Goal: Find specific page/section: Find specific page/section

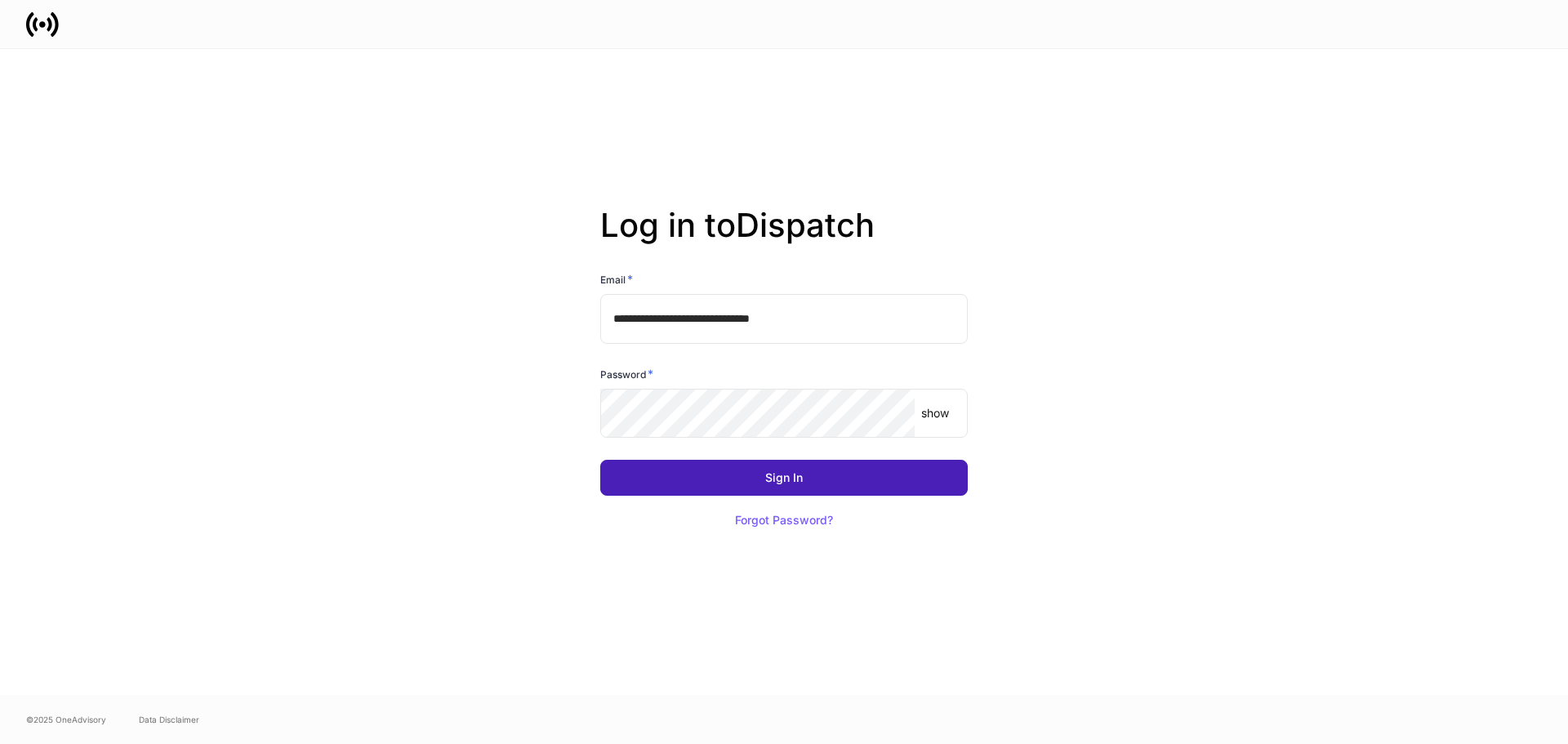
click at [790, 468] on button "Sign In" at bounding box center [784, 478] width 367 height 36
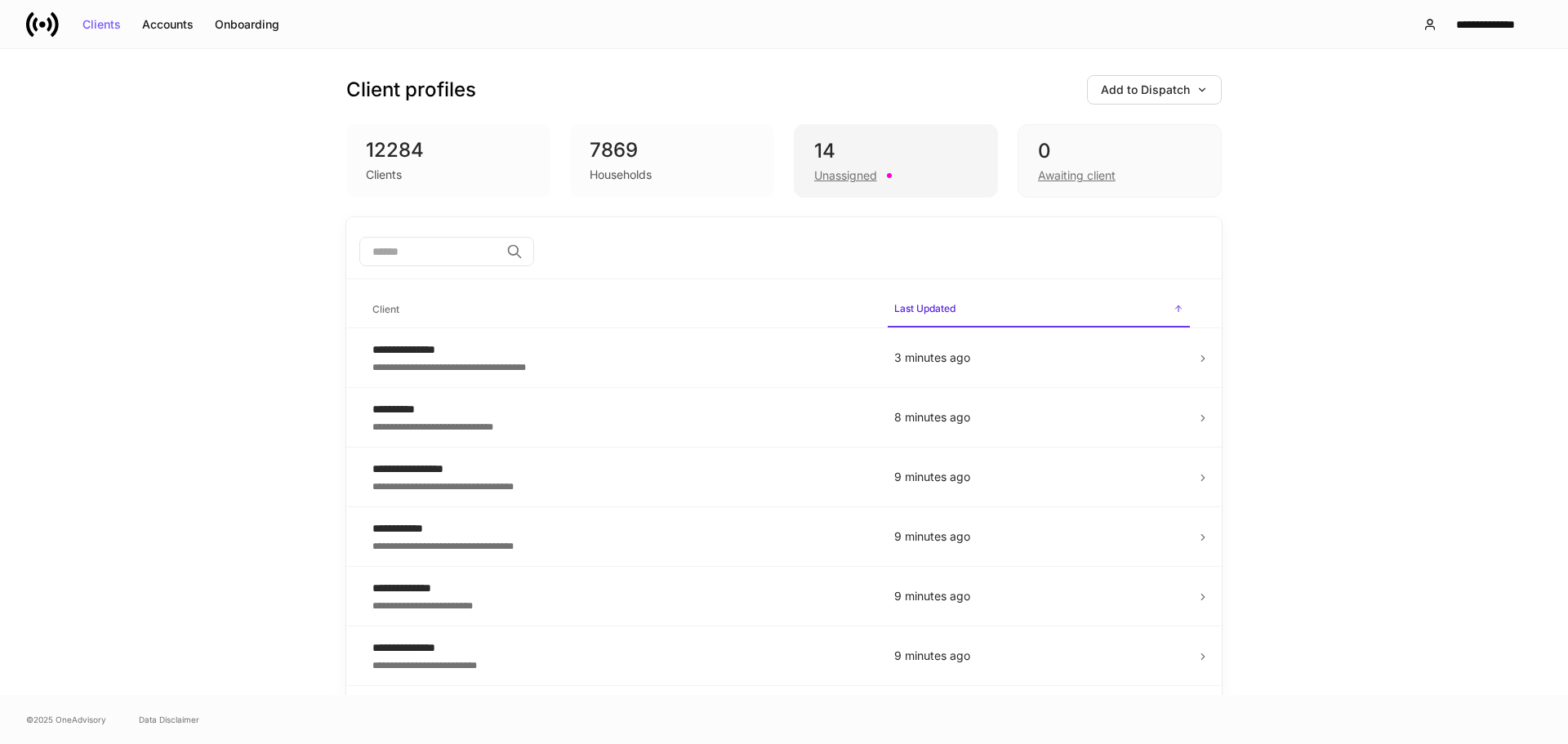
drag, startPoint x: 923, startPoint y: 158, endPoint x: 948, endPoint y: 168, distance: 26.9
click at [923, 158] on div "14" at bounding box center [896, 151] width 163 height 26
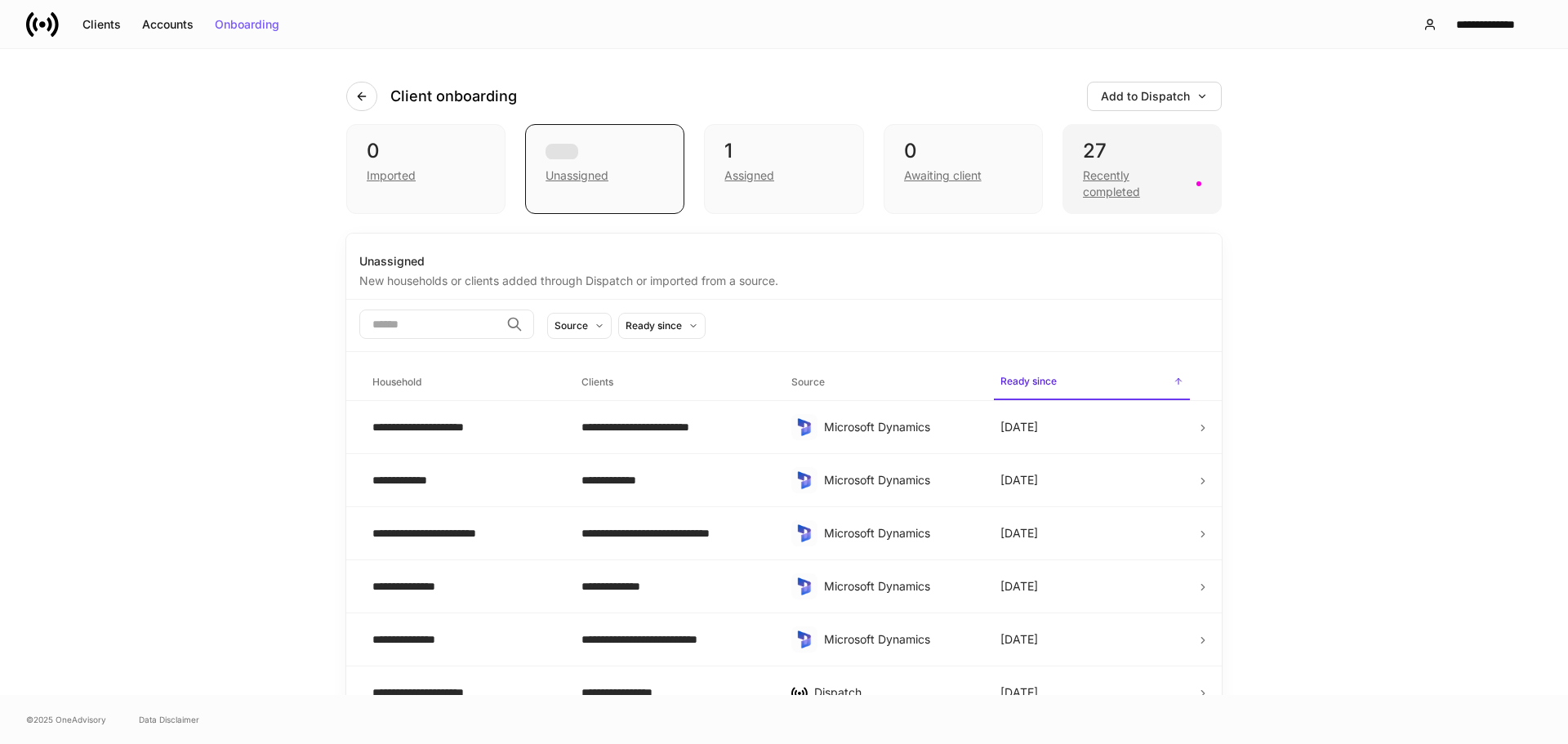
click at [1128, 159] on div "27" at bounding box center [1142, 151] width 119 height 26
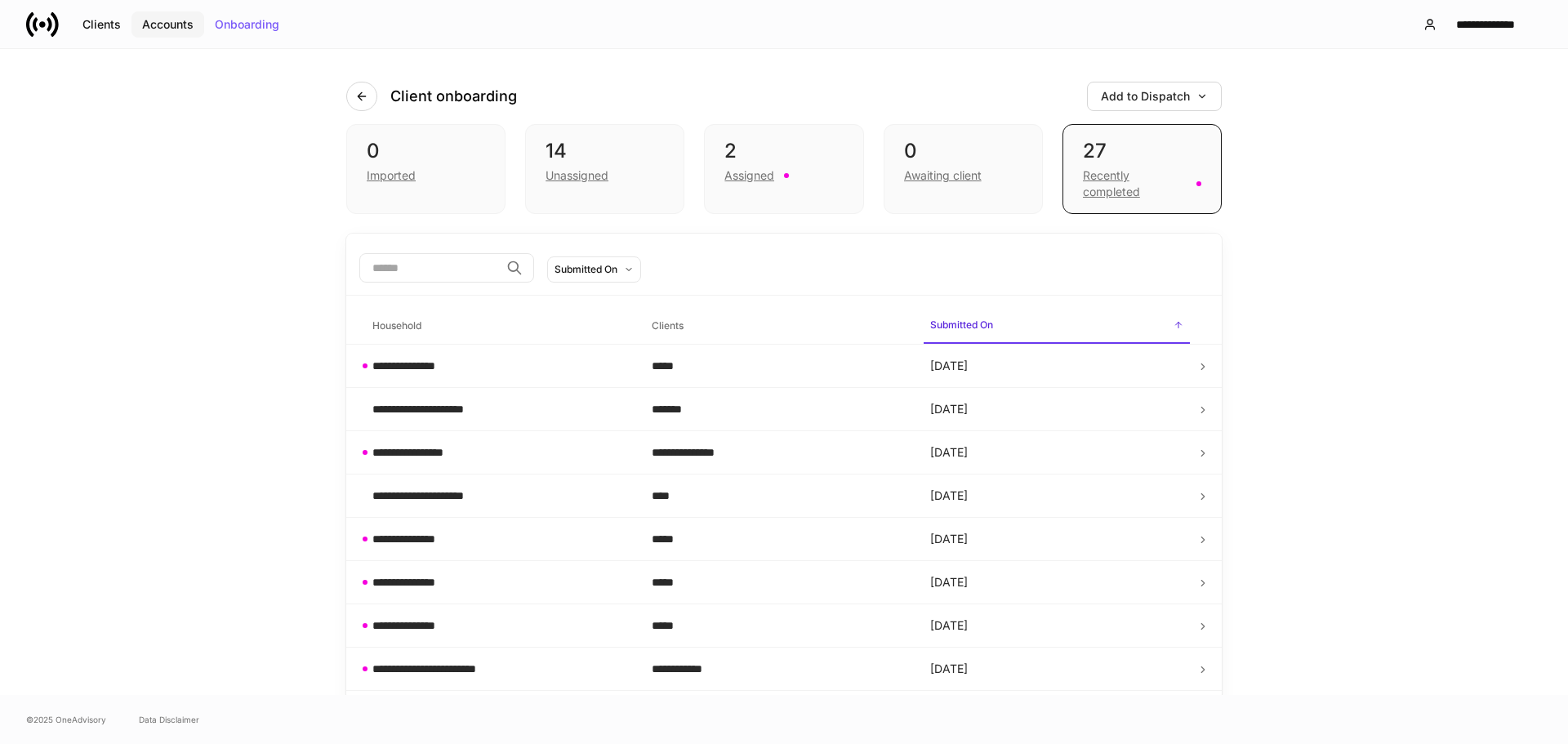
click at [172, 22] on div "Accounts" at bounding box center [167, 24] width 51 height 11
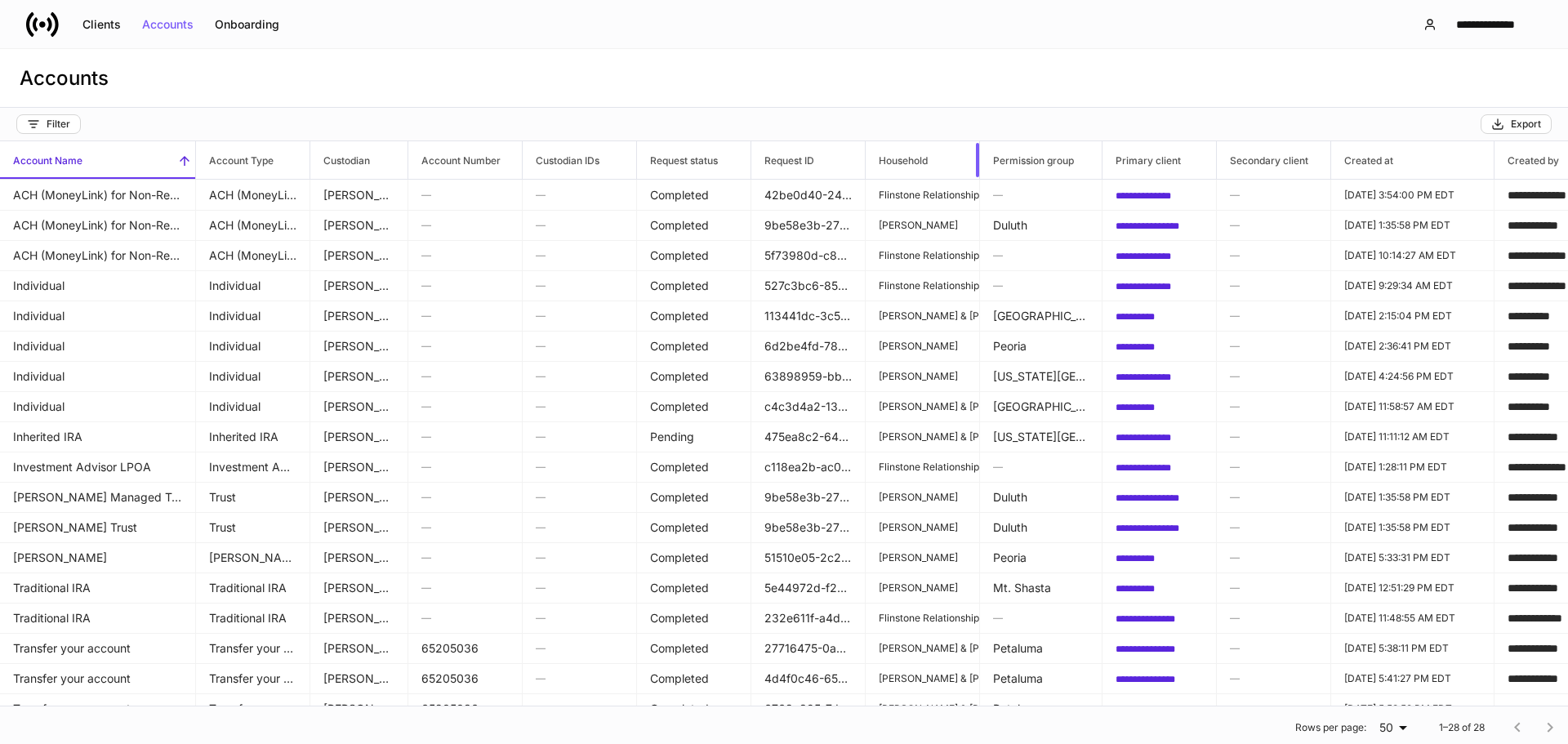
drag, startPoint x: 978, startPoint y: 165, endPoint x: 1038, endPoint y: 165, distance: 60.0
click at [1038, 165] on tr "Account Name Account Type Custodian Account Number Custodian IDs Request status…" at bounding box center [1155, 160] width 2311 height 38
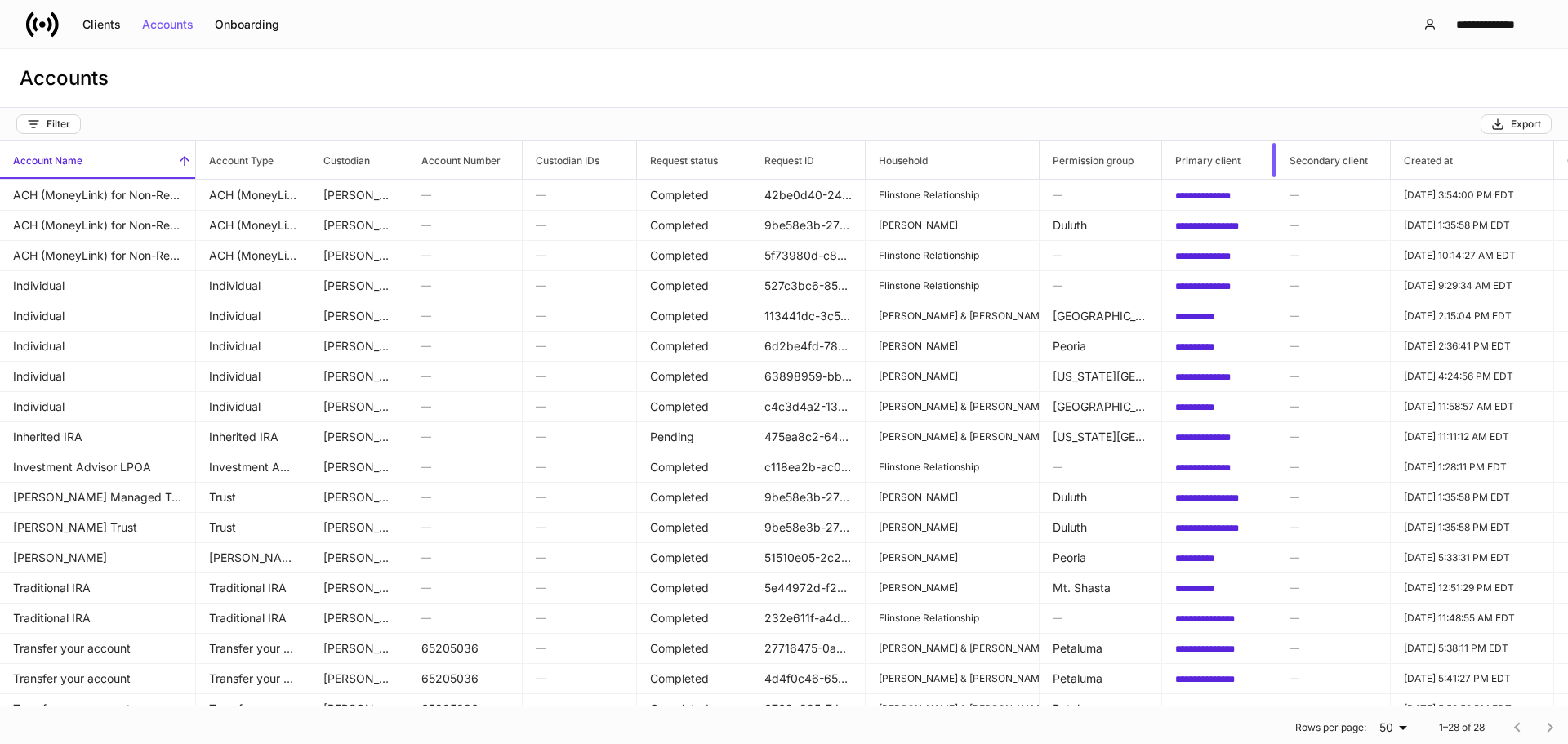
drag, startPoint x: 1275, startPoint y: 164, endPoint x: 1338, endPoint y: 162, distance: 63.0
click at [1338, 162] on tr "Account Name Account Type Custodian Account Number Custodian IDs Request status…" at bounding box center [1185, 160] width 2370 height 38
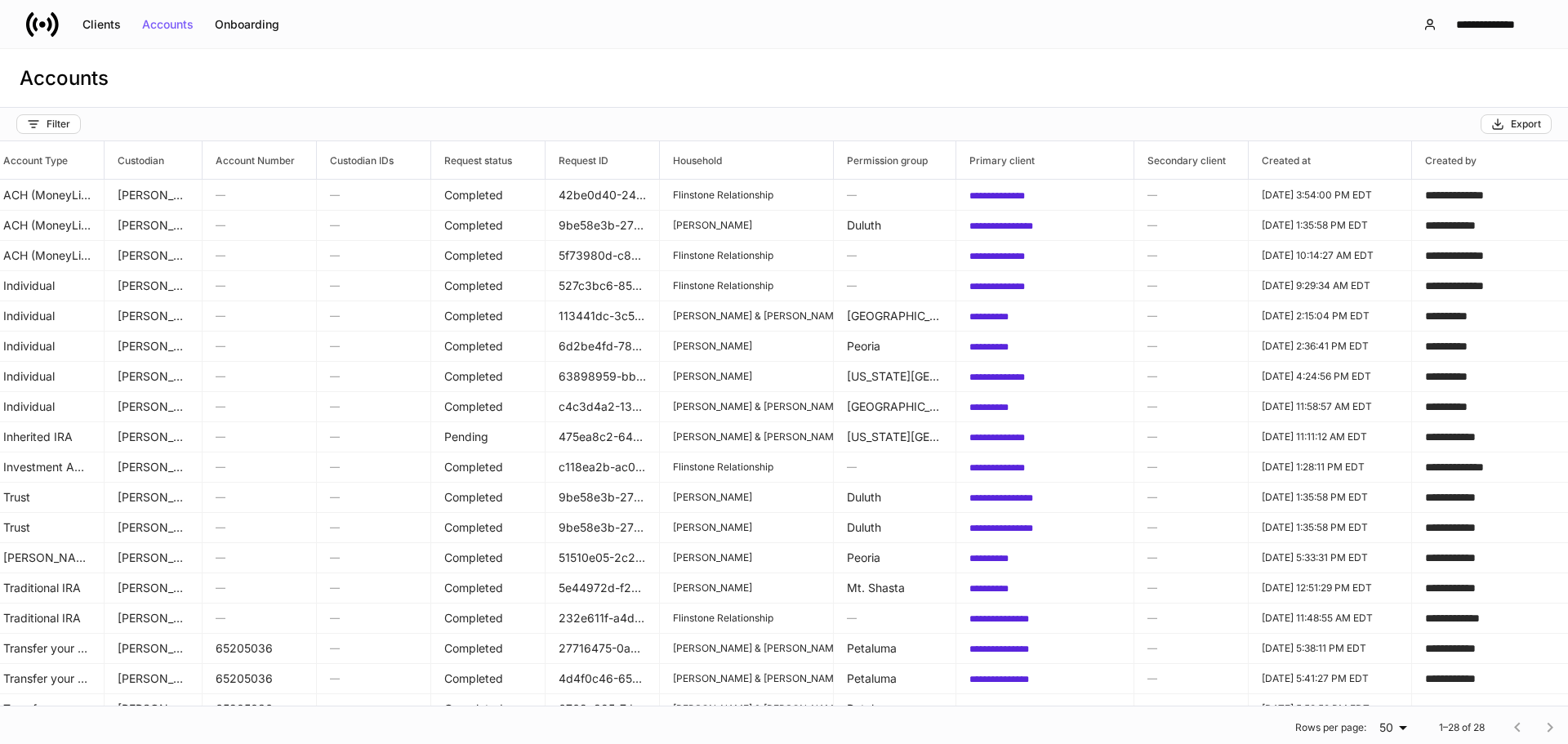
scroll to position [0, 423]
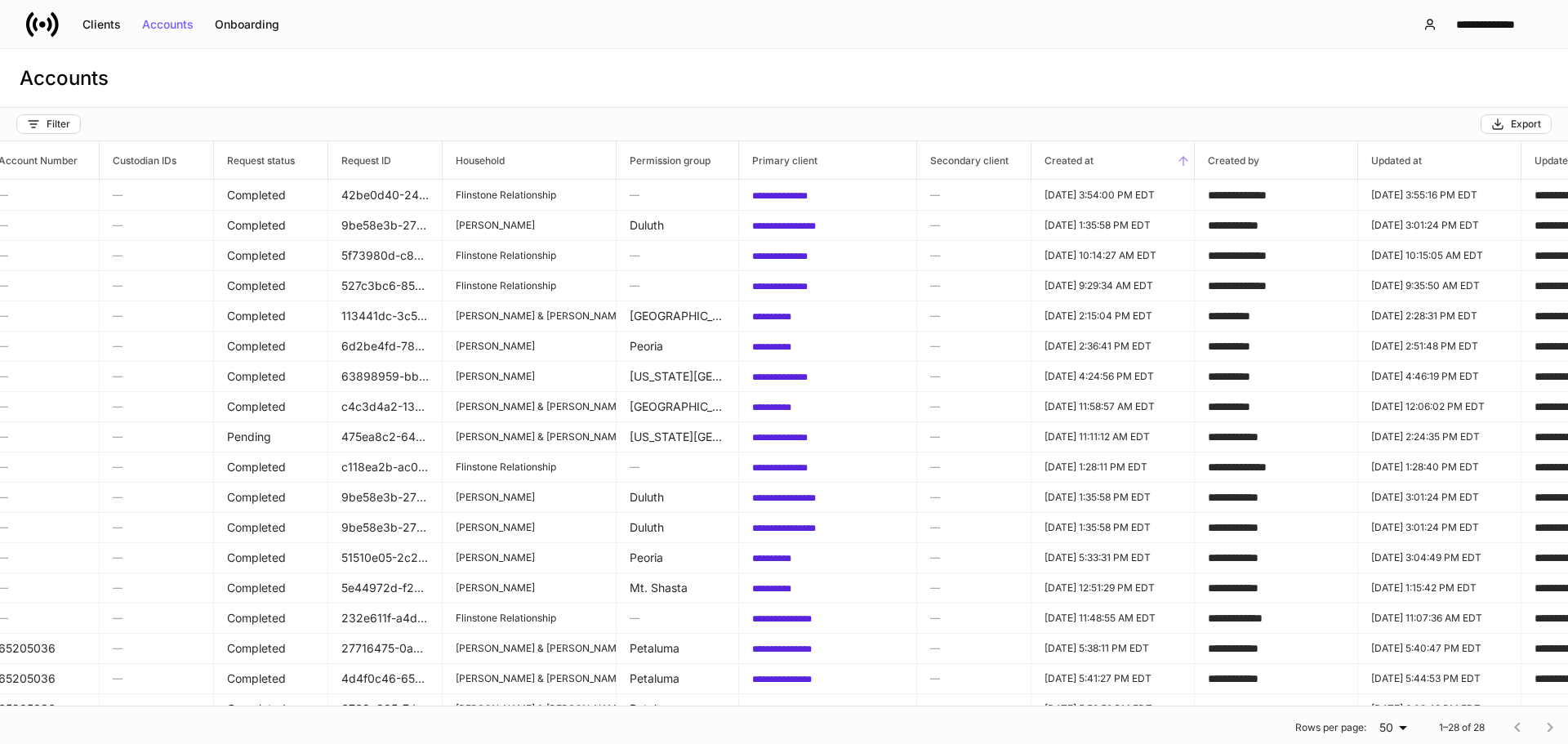
click at [1091, 168] on h6 "Created at" at bounding box center [1062, 160] width 62 height 16
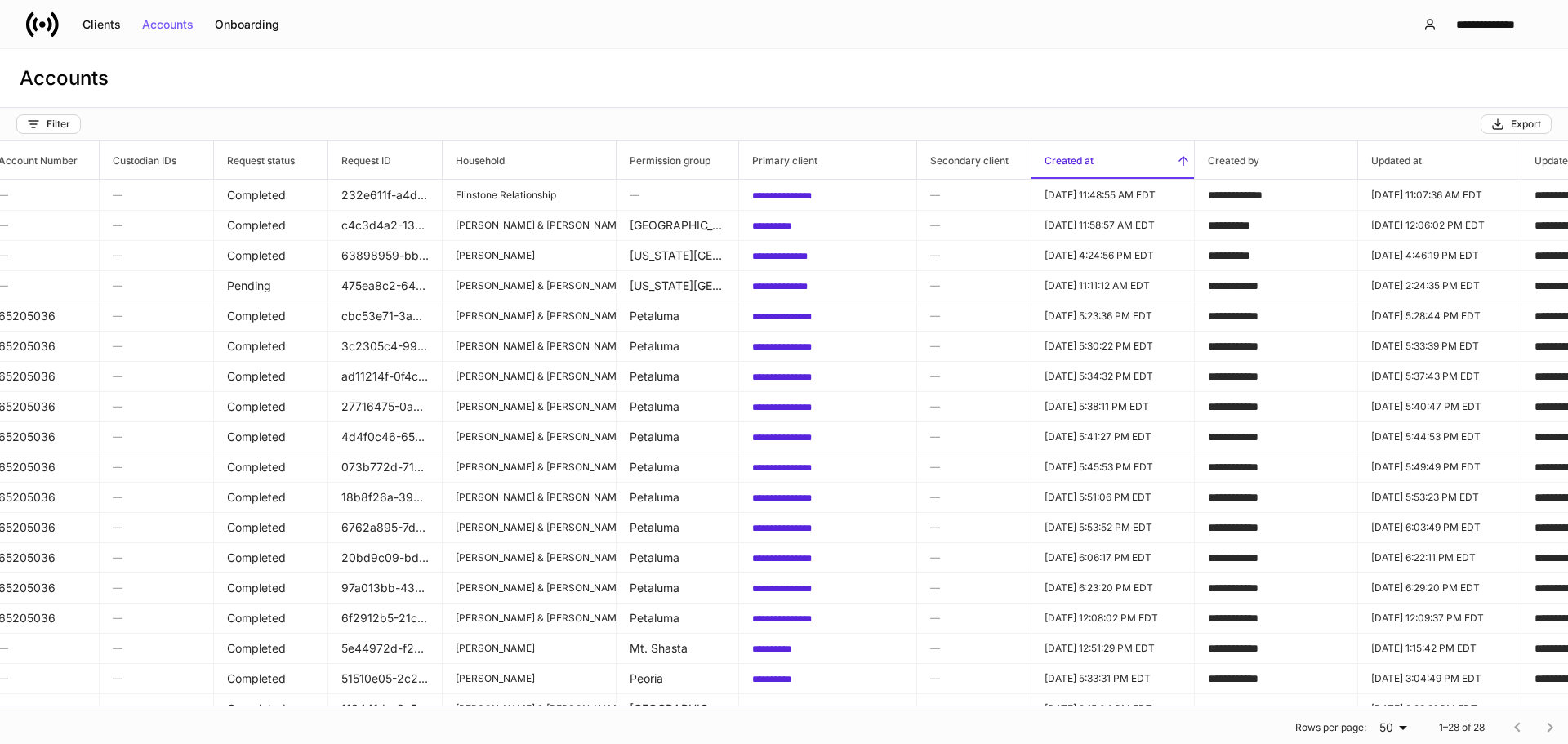
click at [1134, 154] on span "Created at" at bounding box center [1112, 160] width 162 height 38
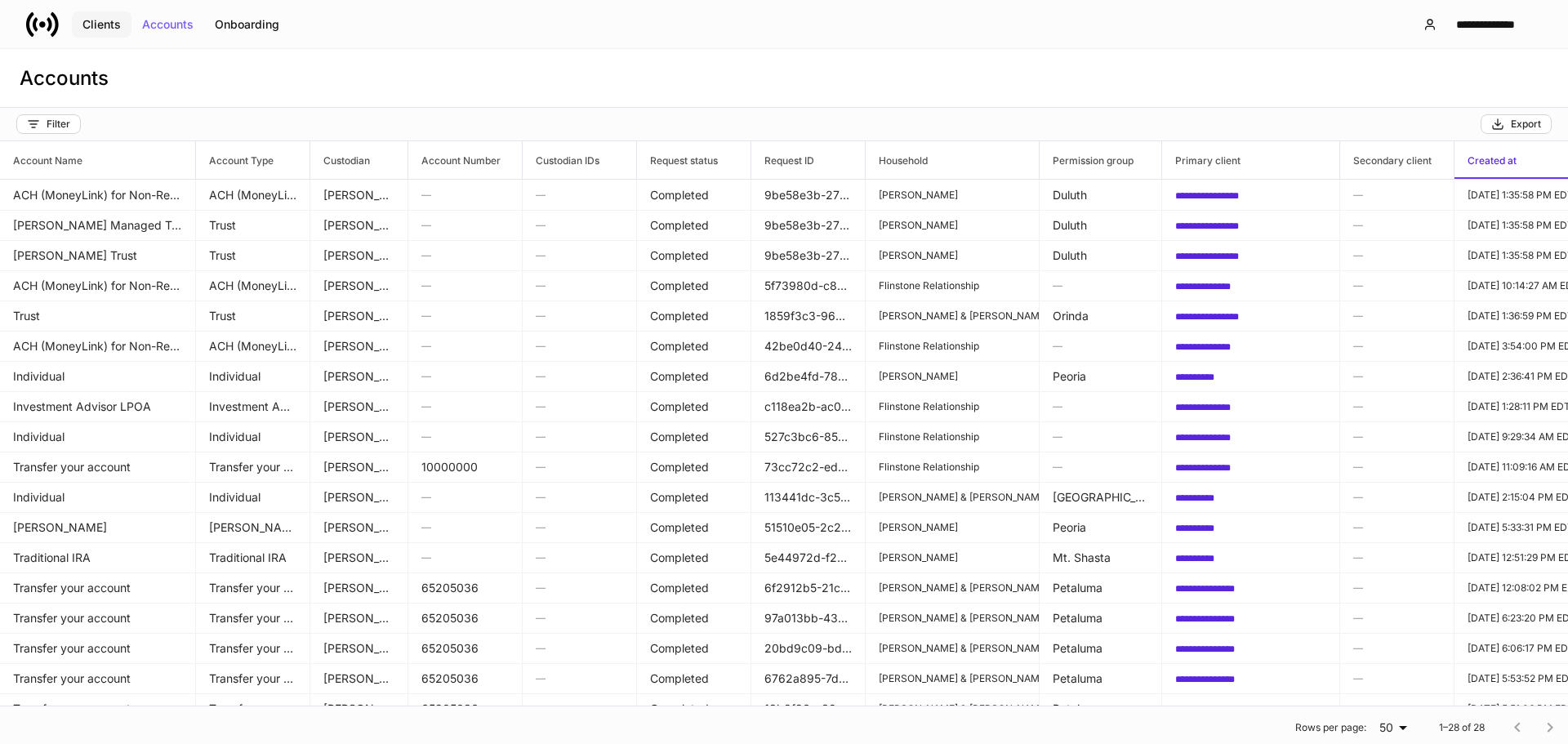
click at [116, 31] on div "Clients" at bounding box center [101, 24] width 38 height 11
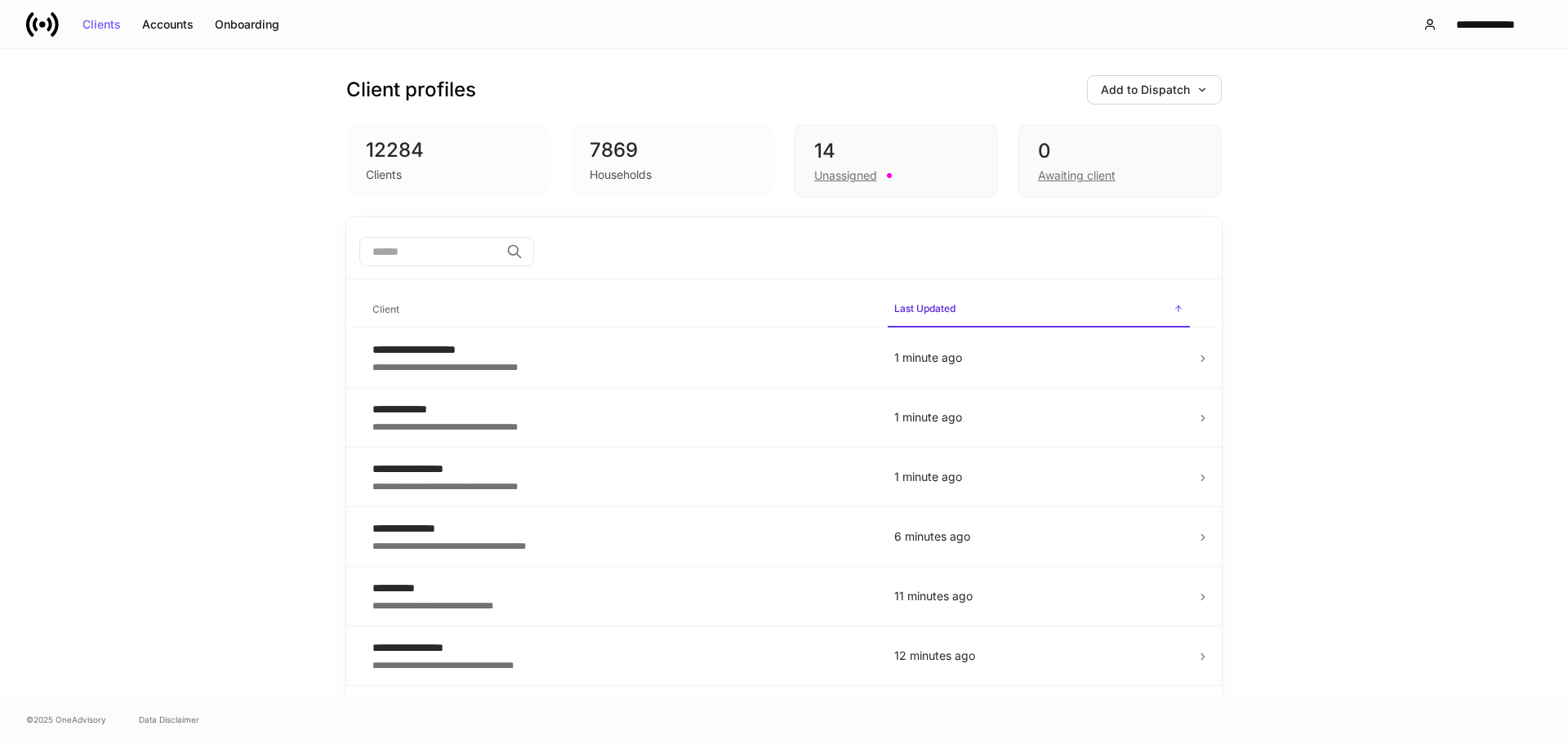
click at [399, 256] on input "search" at bounding box center [428, 251] width 140 height 30
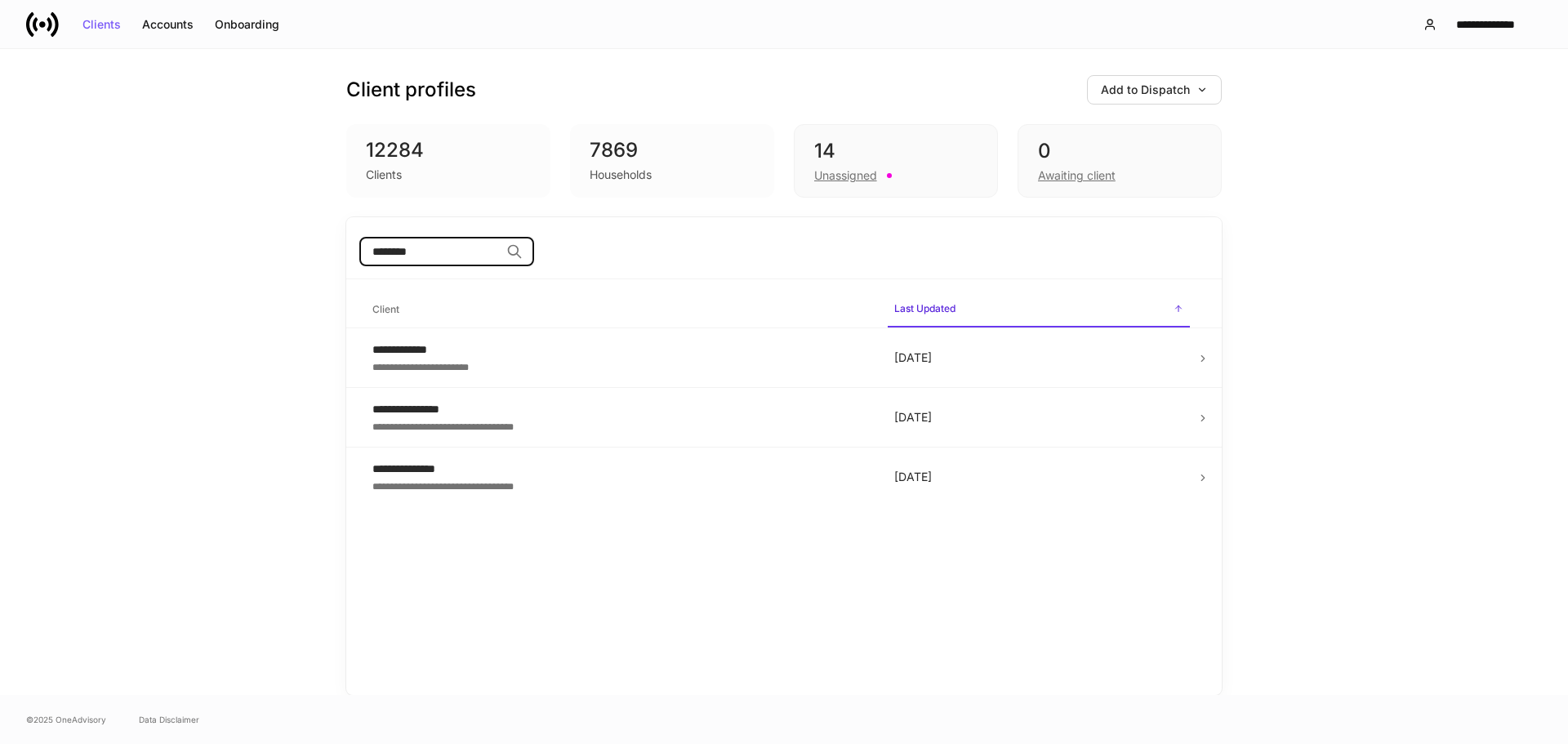
type input "********"
click at [1459, 11] on button "**********" at bounding box center [1475, 25] width 133 height 30
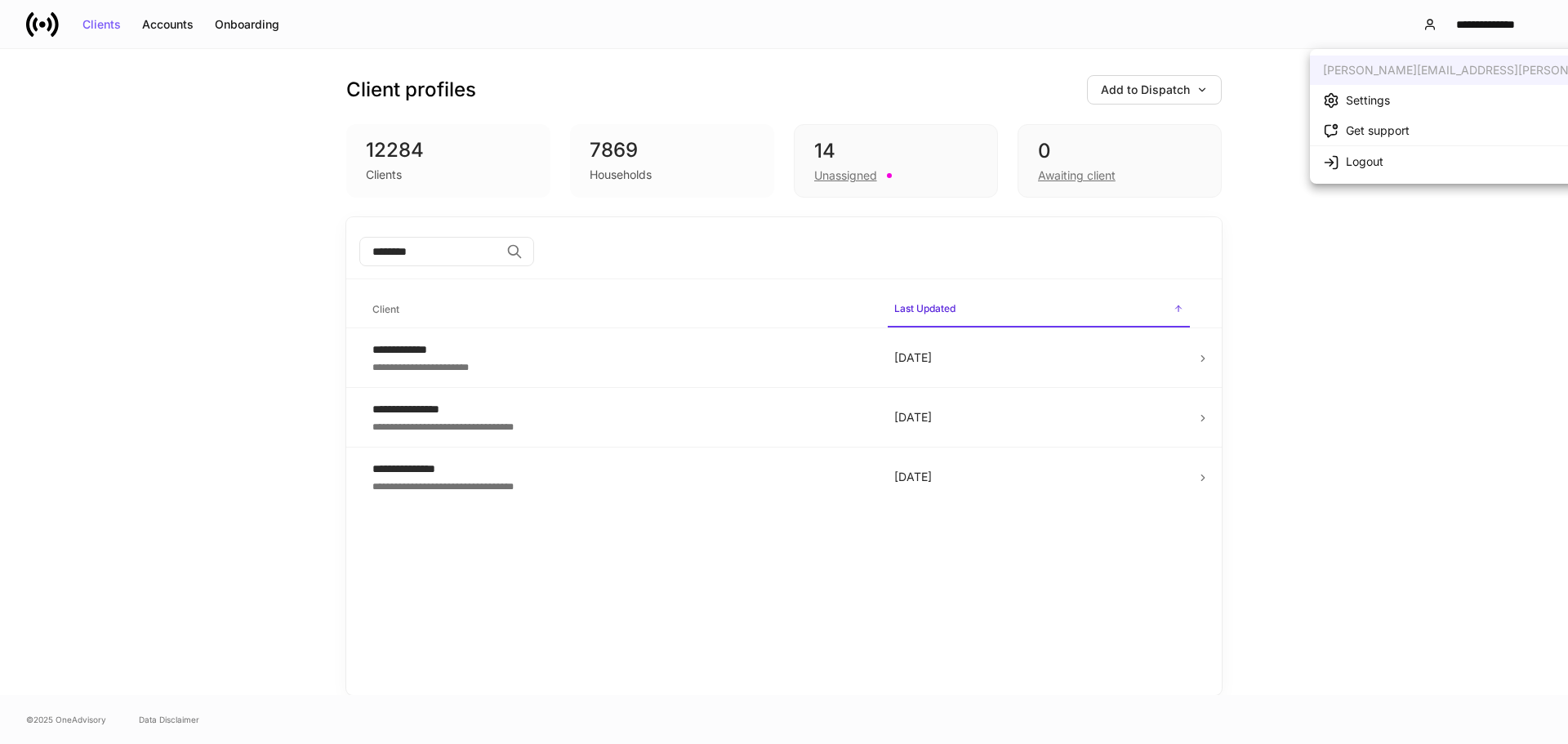
click at [1313, 411] on div at bounding box center [784, 372] width 1568 height 744
